Goal: Check status: Check status

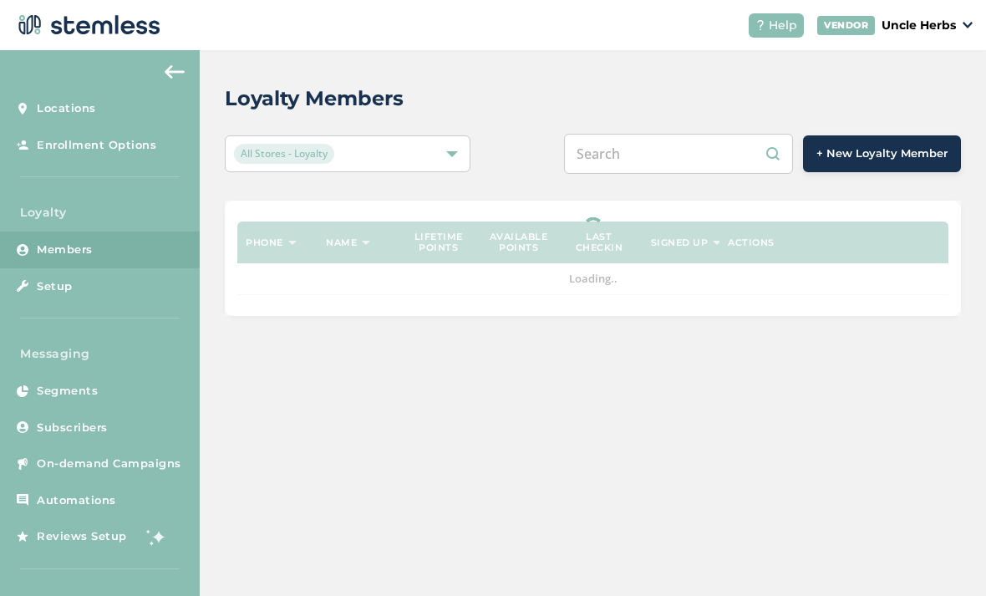
scroll to position [53, 0]
click at [685, 134] on input "text" at bounding box center [678, 154] width 229 height 40
click at [672, 134] on input "text" at bounding box center [678, 154] width 229 height 40
click at [676, 134] on input "text" at bounding box center [678, 154] width 229 height 40
paste input "9078302936"
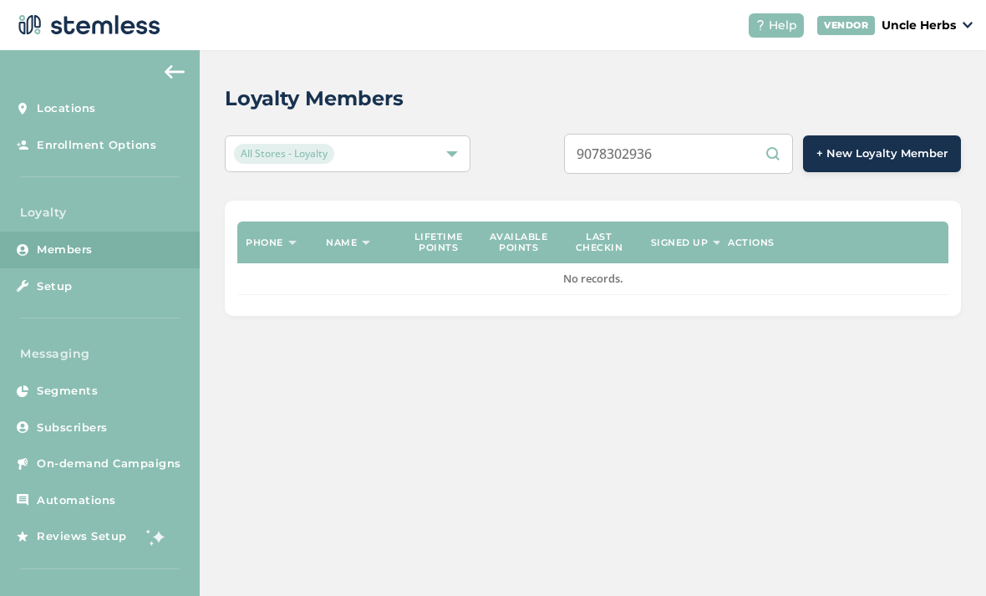
type input "9078302936"
click at [562, 121] on div "Loyalty Members All Stores - Loyalty 9078302936 + New Loyalty Member Phone Name…" at bounding box center [593, 199] width 787 height 299
click at [523, 142] on div "Loyalty Members All Stores - Loyalty 9078302936 + New Loyalty Member Phone Name…" at bounding box center [593, 199] width 787 height 299
click at [515, 201] on div "Phone Name Lifetime points Available points Last checkin Signed up Actions No r…" at bounding box center [593, 258] width 736 height 115
click at [715, 134] on input "9078302936" at bounding box center [678, 154] width 229 height 40
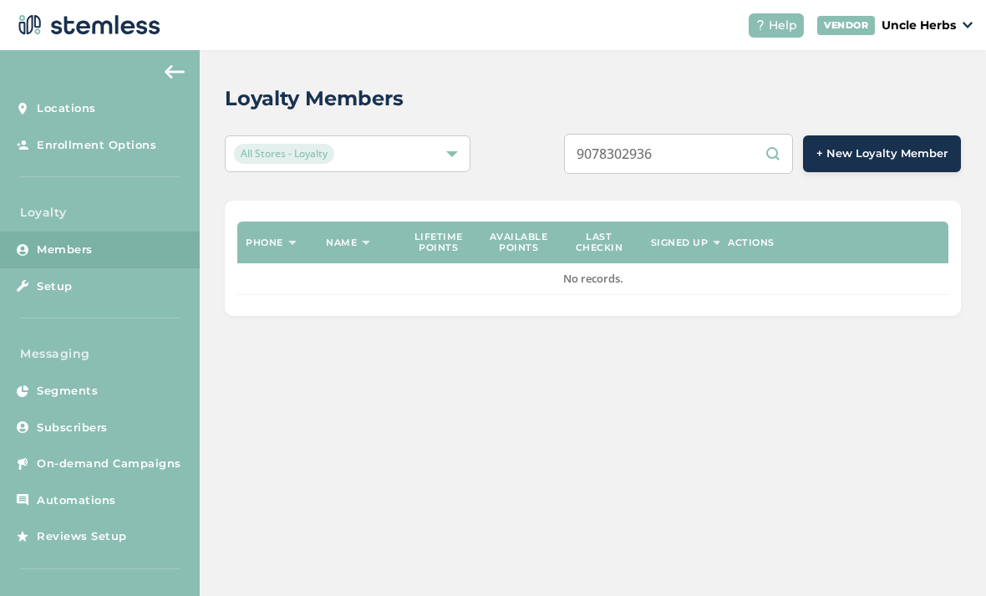
click at [722, 134] on input "9078302936" at bounding box center [678, 154] width 229 height 40
click at [710, 134] on input "9078302936" at bounding box center [678, 154] width 229 height 40
click at [659, 50] on div "Loyalty Members All Stores - Loyalty 9078302936 + New Loyalty Member Phone Name…" at bounding box center [593, 199] width 787 height 299
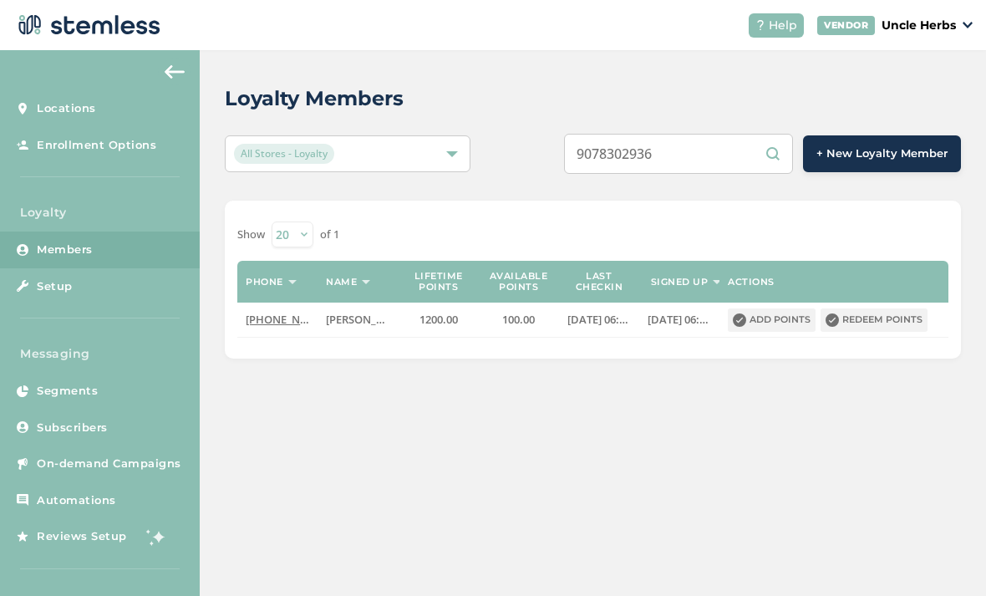
click at [666, 50] on div "Loyalty Members All Stores - Loyalty 9078302936 + New Loyalty Member Show [PHON…" at bounding box center [593, 221] width 787 height 342
click at [723, 134] on input "9078302936" at bounding box center [678, 154] width 229 height 40
click at [708, 134] on input "9078302936" at bounding box center [678, 154] width 229 height 40
click at [725, 134] on input "9078302936" at bounding box center [678, 154] width 229 height 40
click at [536, 145] on div "Loyalty Members All Stores - Loyalty 9078302936 + New Loyalty Member Show [PHON…" at bounding box center [593, 221] width 787 height 342
